Goal: Transaction & Acquisition: Purchase product/service

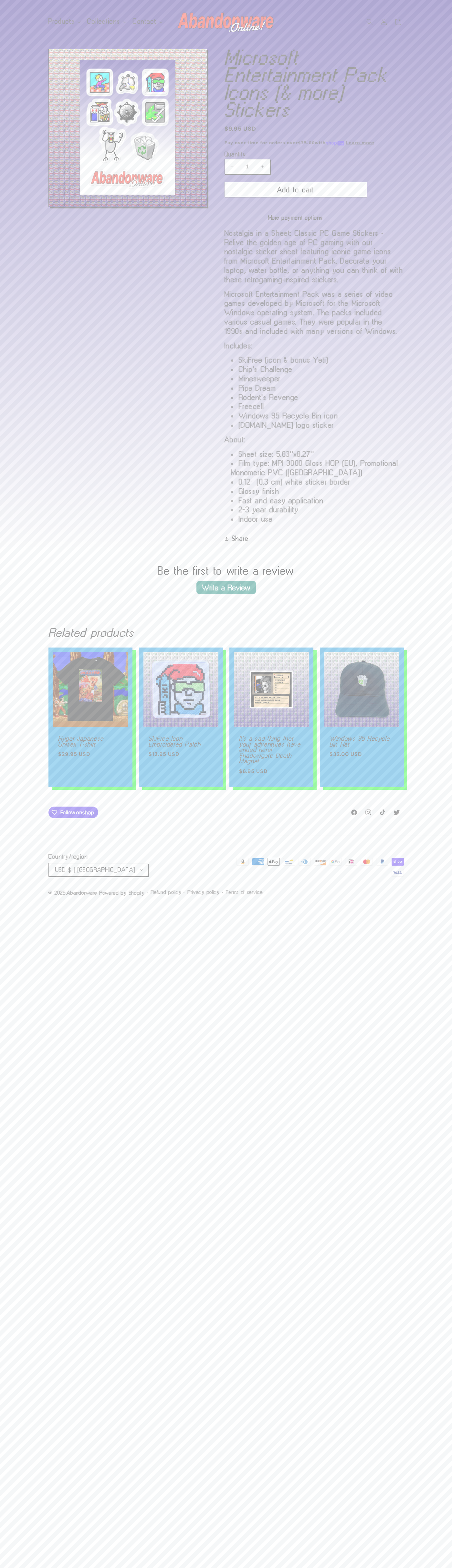
click at [295, 190] on button "Add to cart" at bounding box center [295, 189] width 142 height 15
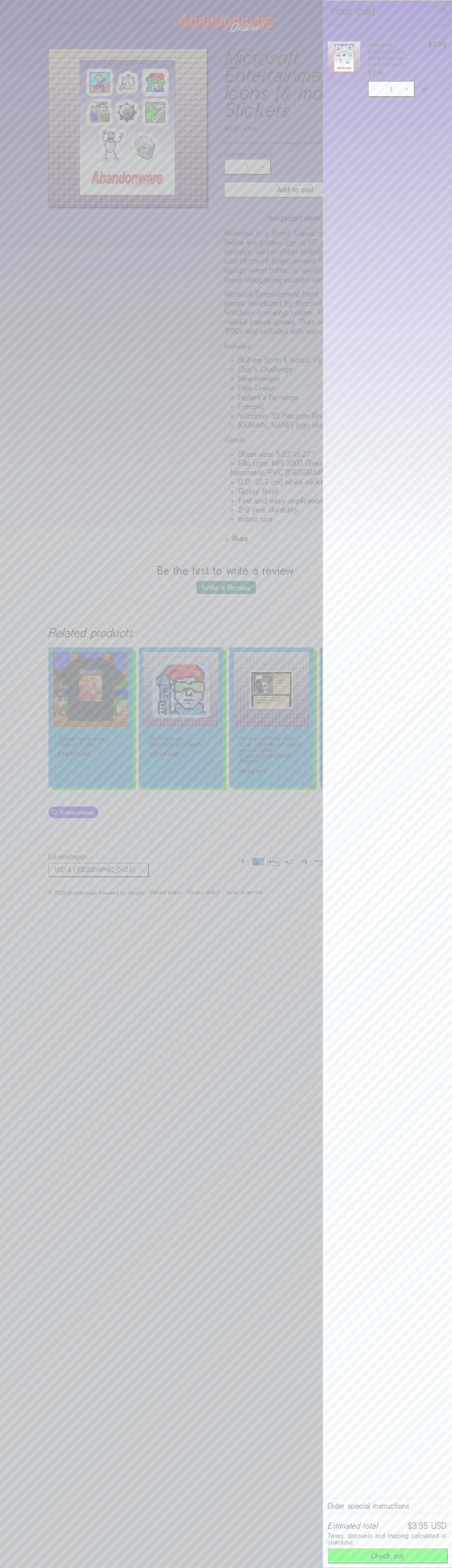
click at [387, 1556] on button "Check out" at bounding box center [387, 1556] width 119 height 15
